Goal: Information Seeking & Learning: Learn about a topic

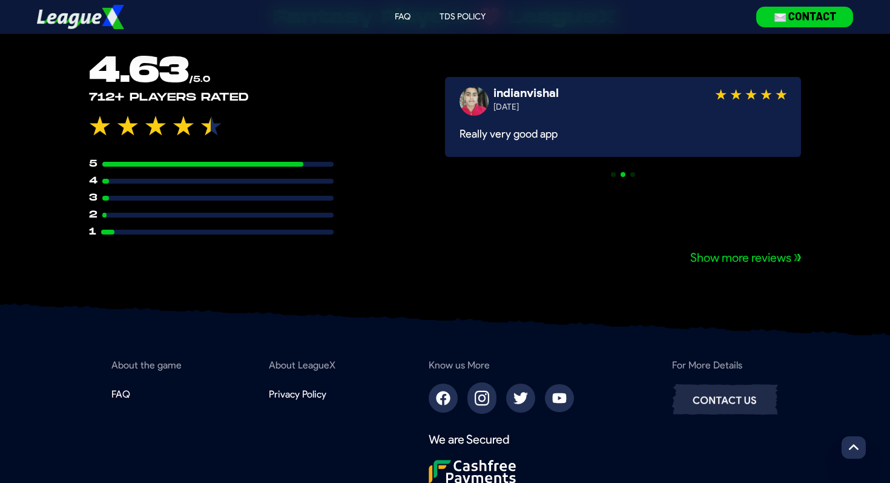
scroll to position [1051, 0]
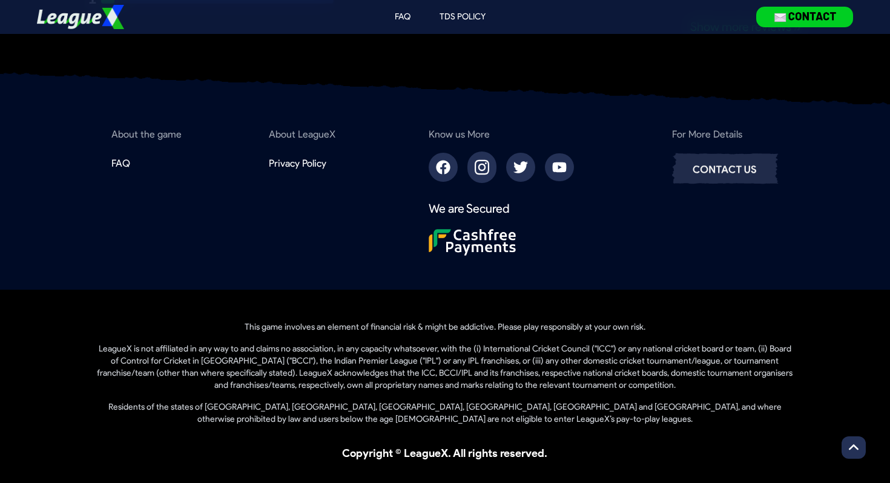
click at [454, 130] on h2 "Know us More" at bounding box center [459, 134] width 61 height 15
click at [441, 134] on h2 "Know us More" at bounding box center [459, 134] width 61 height 15
click at [299, 134] on h2 "About LeagueX" at bounding box center [302, 134] width 67 height 15
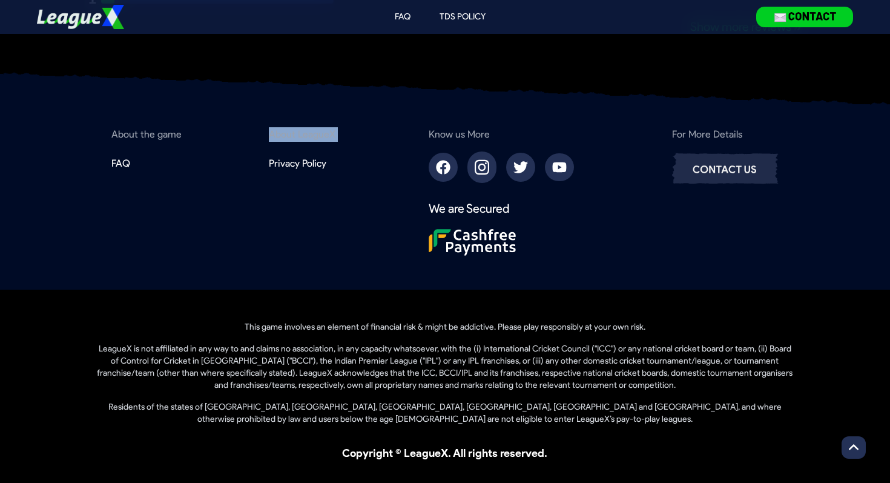
click at [299, 134] on h2 "About LeagueX" at bounding box center [302, 134] width 67 height 15
click at [160, 131] on p "About the game" at bounding box center [146, 134] width 70 height 15
click at [721, 173] on img at bounding box center [725, 169] width 117 height 38
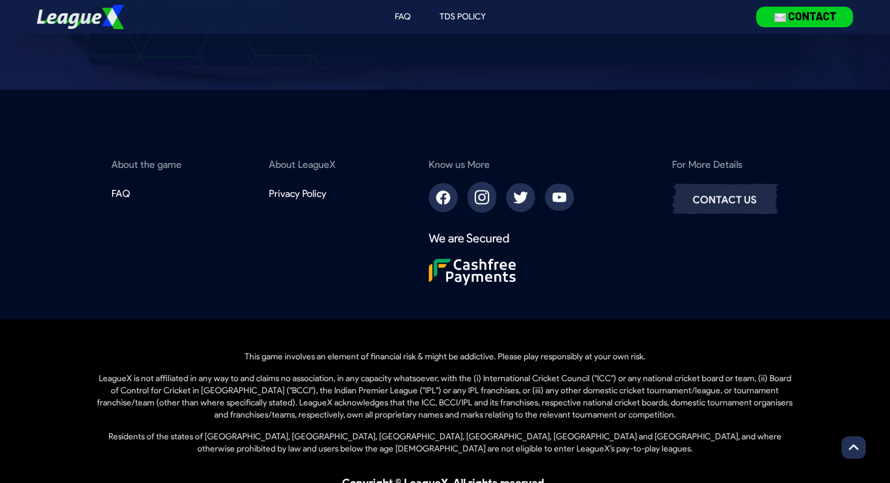
scroll to position [432, 0]
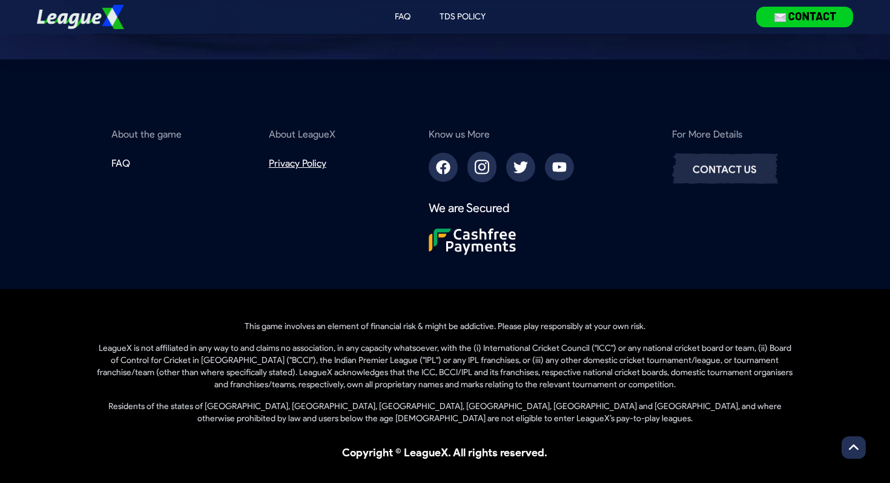
click at [313, 162] on div "Privacy Policy" at bounding box center [298, 163] width 58 height 15
